Goal: Task Accomplishment & Management: Manage account settings

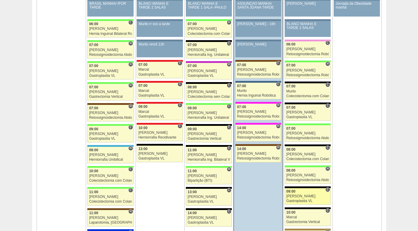
scroll to position [620, 0]
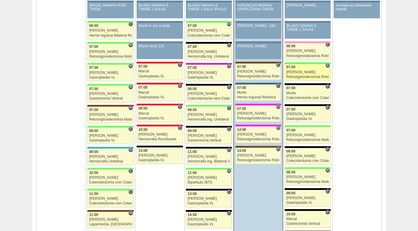
click at [310, 74] on div "[PERSON_NAME]" at bounding box center [308, 72] width 43 height 4
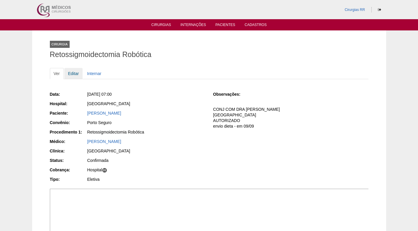
click at [76, 73] on link "Editar" at bounding box center [73, 73] width 19 height 11
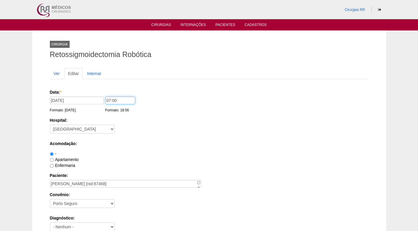
drag, startPoint x: 127, startPoint y: 100, endPoint x: 103, endPoint y: 102, distance: 24.0
click at [103, 95] on div "Data: * 19/09/2025 Formato: 18/09/2025 07:00 Formato: 18:56" at bounding box center [208, 92] width 317 height 6
type input "06:30"
click at [174, 131] on div "Hospital: - Nenhum - 9 de Julho Albert Einstein Alvorada América Assunção Barti…" at bounding box center [209, 126] width 319 height 19
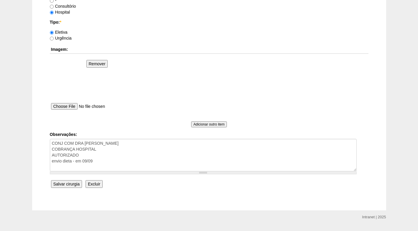
scroll to position [547, 0]
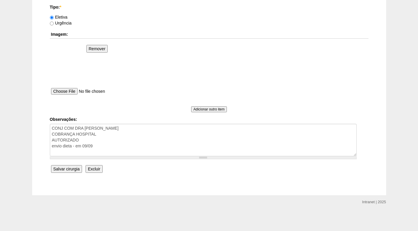
click at [74, 168] on input "Salvar cirurgia" at bounding box center [66, 169] width 31 height 8
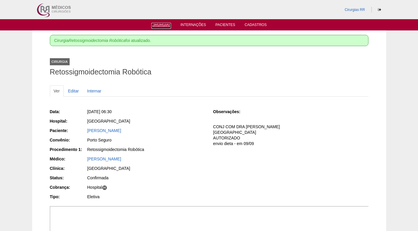
click at [159, 28] on ul "Cirurgias Internações Pacientes Cadastros" at bounding box center [209, 24] width 418 height 11
click at [161, 26] on link "Cirurgias" at bounding box center [161, 25] width 20 height 5
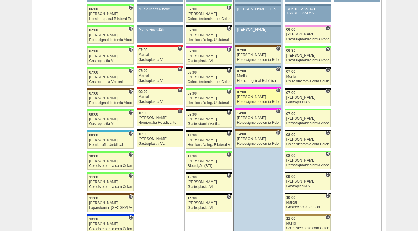
scroll to position [620, 0]
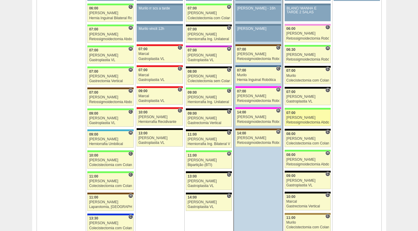
click at [300, 116] on div "[PERSON_NAME]" at bounding box center [308, 118] width 43 height 4
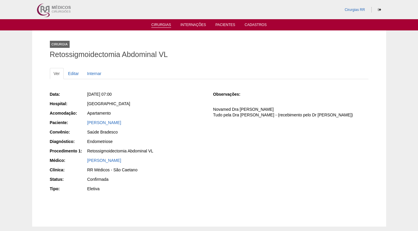
click at [161, 25] on link "Cirurgias" at bounding box center [161, 25] width 20 height 5
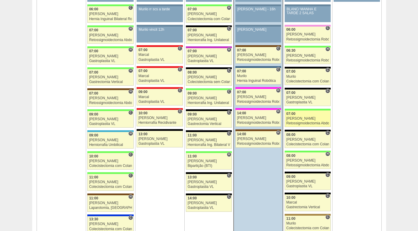
scroll to position [620, 0]
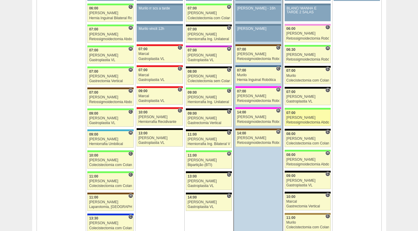
click at [303, 116] on div "[PERSON_NAME]" at bounding box center [308, 118] width 43 height 4
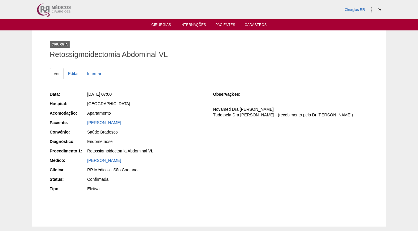
drag, startPoint x: 156, startPoint y: 122, endPoint x: 83, endPoint y: 125, distance: 72.7
click at [83, 125] on div "Paciente: [PERSON_NAME]" at bounding box center [127, 123] width 155 height 7
copy link "[PERSON_NAME]"
click at [200, 140] on div "Endometriose" at bounding box center [146, 141] width 118 height 6
click at [240, 133] on div "Data: [DATE] 07:00 Hospital: [GEOGRAPHIC_DATA] Acomodação: Apartamento Paciente…" at bounding box center [209, 142] width 319 height 106
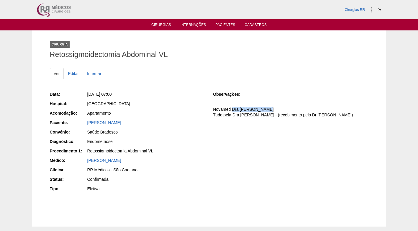
drag, startPoint x: 232, startPoint y: 109, endPoint x: 271, endPoint y: 107, distance: 38.5
click at [271, 107] on p "Novamed Dra [PERSON_NAME] Tudo pela Dra [PERSON_NAME] - (recebimento pelo Dr [P…" at bounding box center [290, 112] width 155 height 11
copy p "Dra [PERSON_NAME]"
click at [218, 56] on h1 "Retossigmoidectomia Abdominal VL" at bounding box center [209, 54] width 319 height 7
click at [193, 141] on div "Endometriose" at bounding box center [146, 141] width 118 height 6
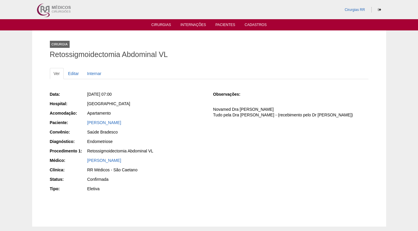
click at [183, 156] on div "Data: Sex, 19/09/2025 - 07:00 Hospital: Brasil Acomodação: Apartamento Paciente…" at bounding box center [127, 142] width 155 height 106
click at [184, 146] on div "Data: Sex, 19/09/2025 - 07:00 Hospital: Brasil Acomodação: Apartamento Paciente…" at bounding box center [127, 142] width 155 height 106
click at [212, 140] on div "Data: Sex, 19/09/2025 - 07:00 Hospital: Brasil Acomodação: Apartamento Paciente…" at bounding box center [209, 142] width 319 height 106
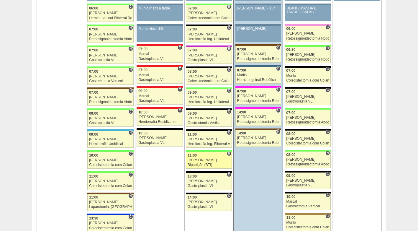
scroll to position [620, 0]
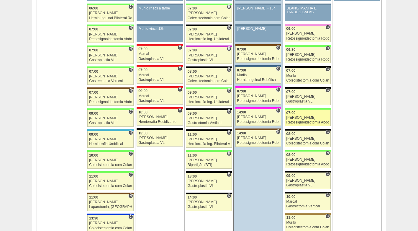
click at [306, 121] on div "Retossigmoidectomia Abdominal VL" at bounding box center [308, 122] width 43 height 4
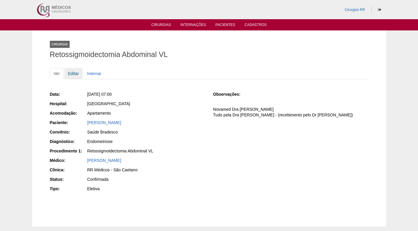
click at [76, 73] on link "Editar" at bounding box center [73, 73] width 19 height 11
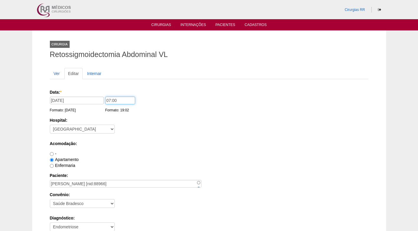
click at [117, 100] on input "07:00" at bounding box center [120, 101] width 30 height 8
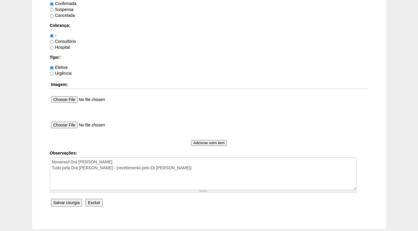
scroll to position [530, 0]
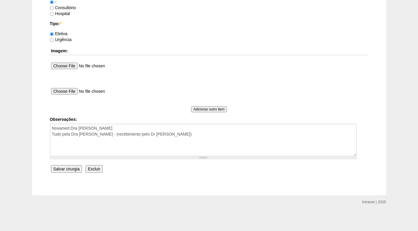
type input "07:30"
click at [74, 169] on input "Salvar cirurgia" at bounding box center [66, 169] width 31 height 8
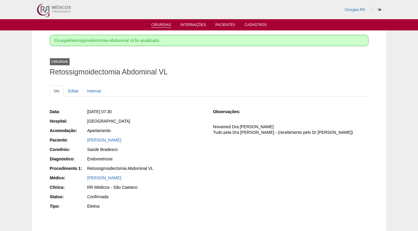
click at [163, 25] on link "Cirurgias" at bounding box center [161, 25] width 20 height 5
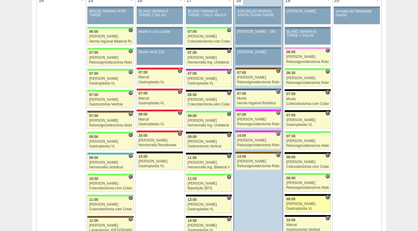
scroll to position [591, 0]
